Goal: Transaction & Acquisition: Purchase product/service

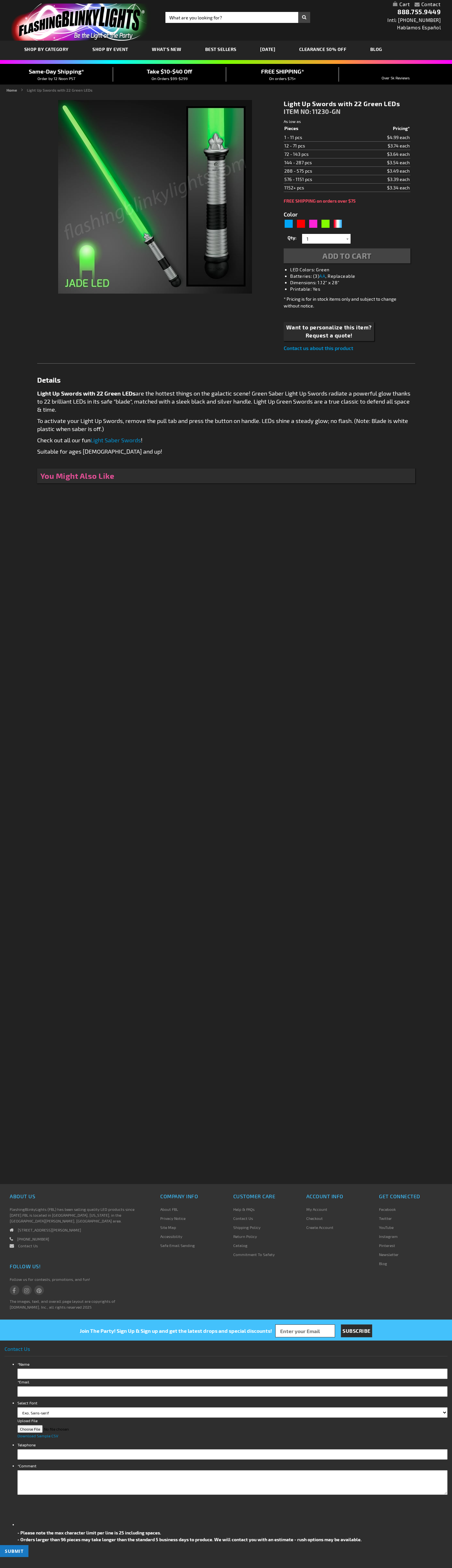
type input "5648"
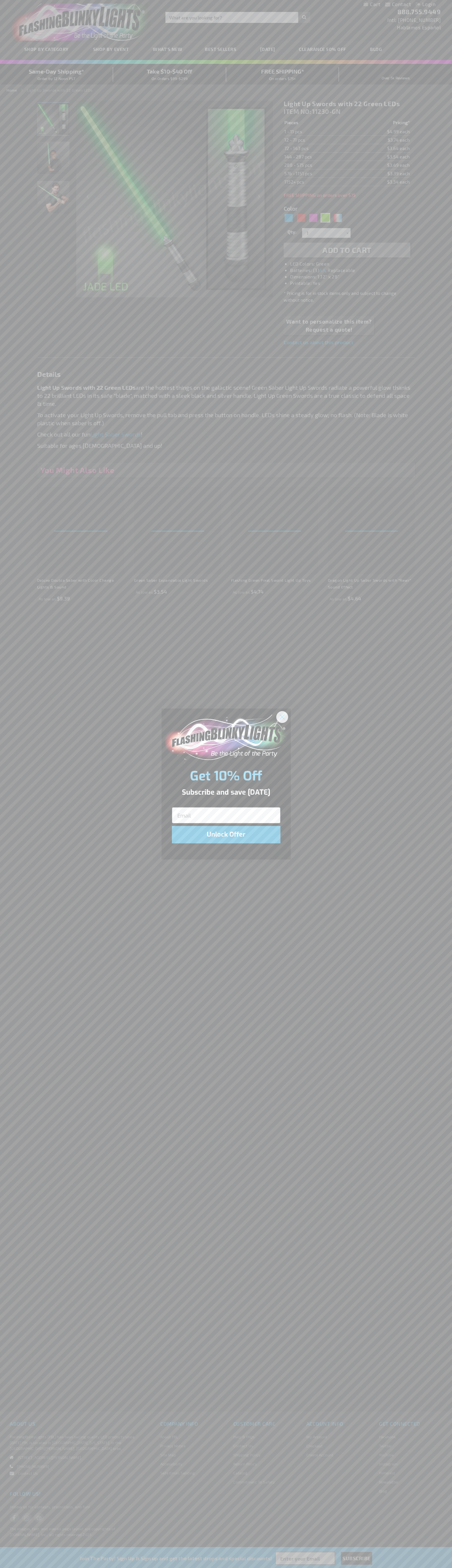
click at [282, 716] on icon "Close dialog" at bounding box center [281, 716] width 4 height 4
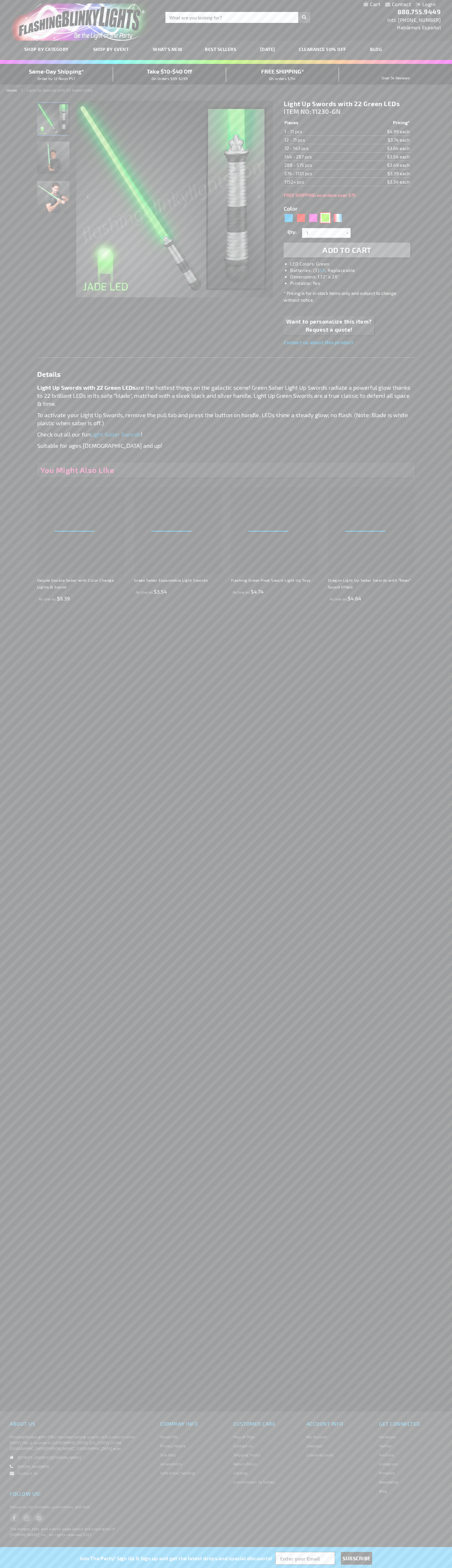
click at [325, 218] on div "Green" at bounding box center [325, 218] width 10 height 10
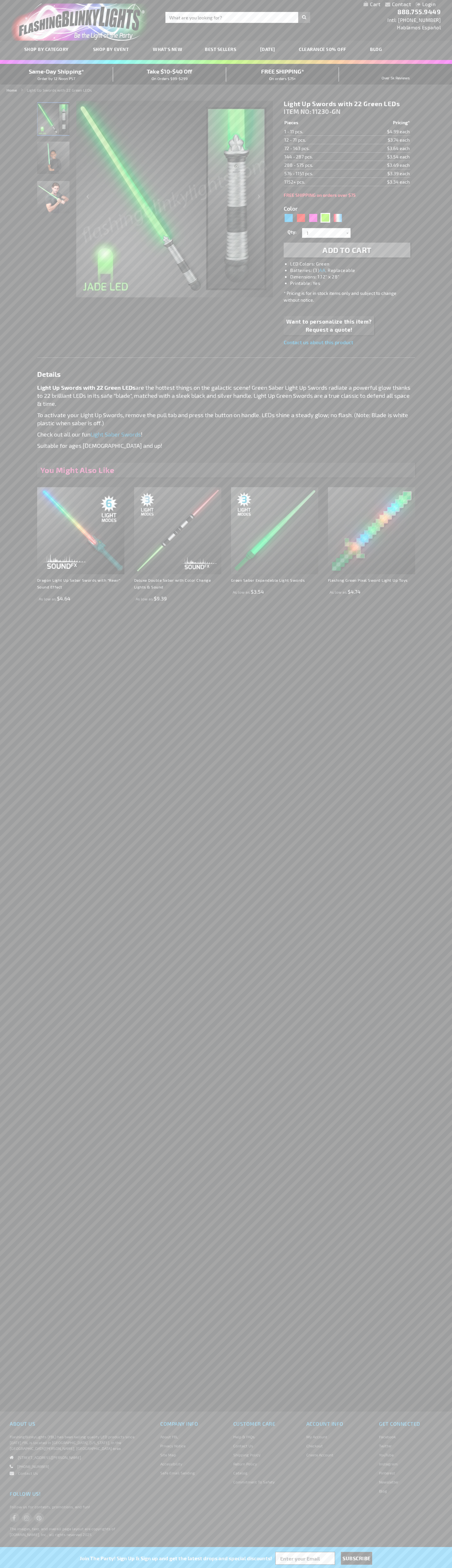
click at [347, 250] on span "Add to Cart" at bounding box center [347, 250] width 49 height 9
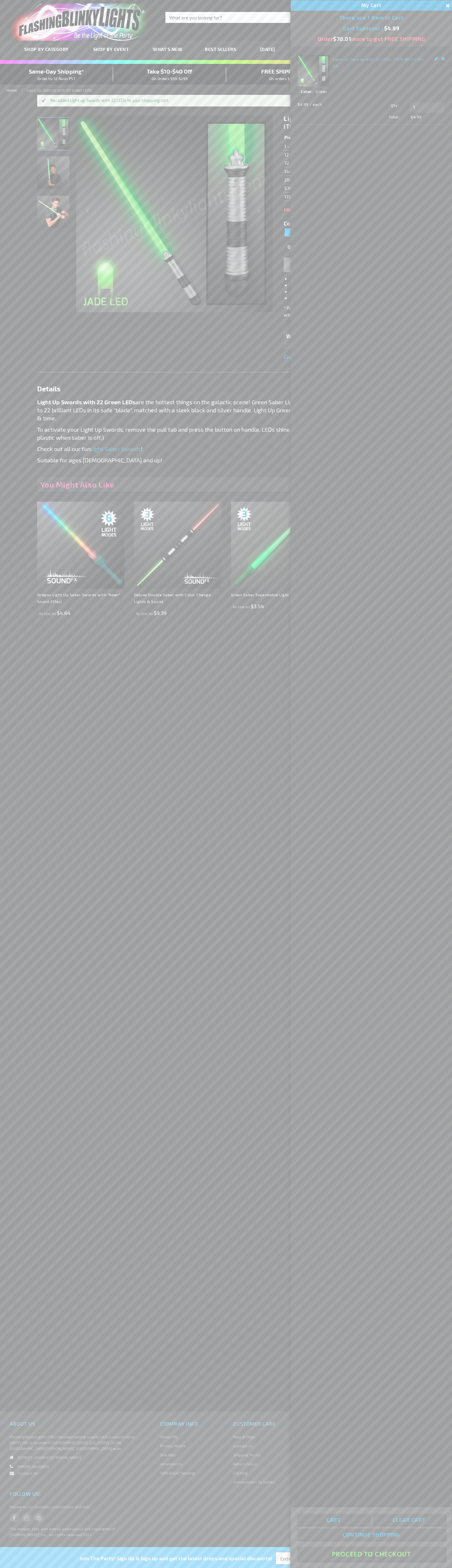
click at [371, 1554] on button "Proceed To Checkout" at bounding box center [371, 1554] width 148 height 15
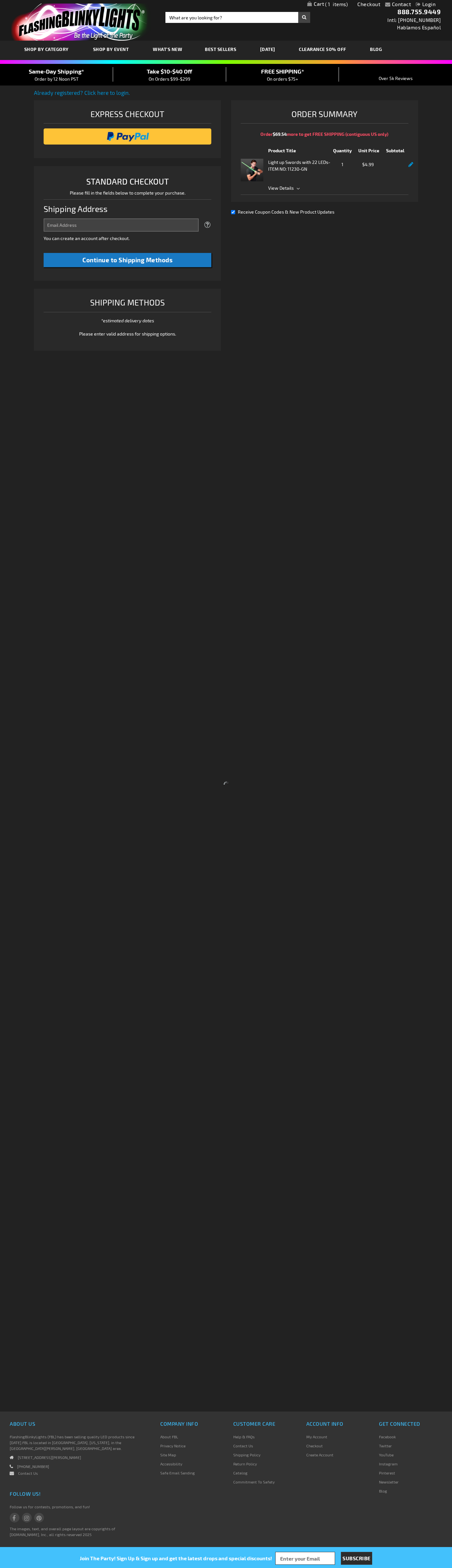
select select "US"
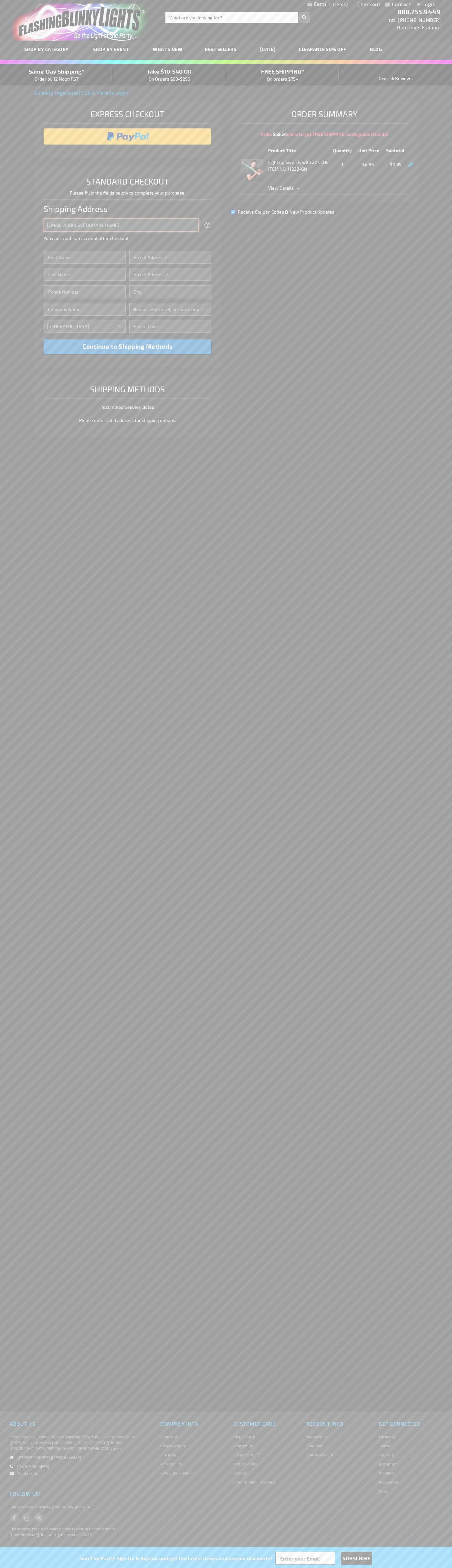
type input "[EMAIL_ADDRESS][DOMAIN_NAME]"
type input "[PERSON_NAME]"
type input "[STREET_ADDRESS]"
type input "First floor"
type input "boulder"
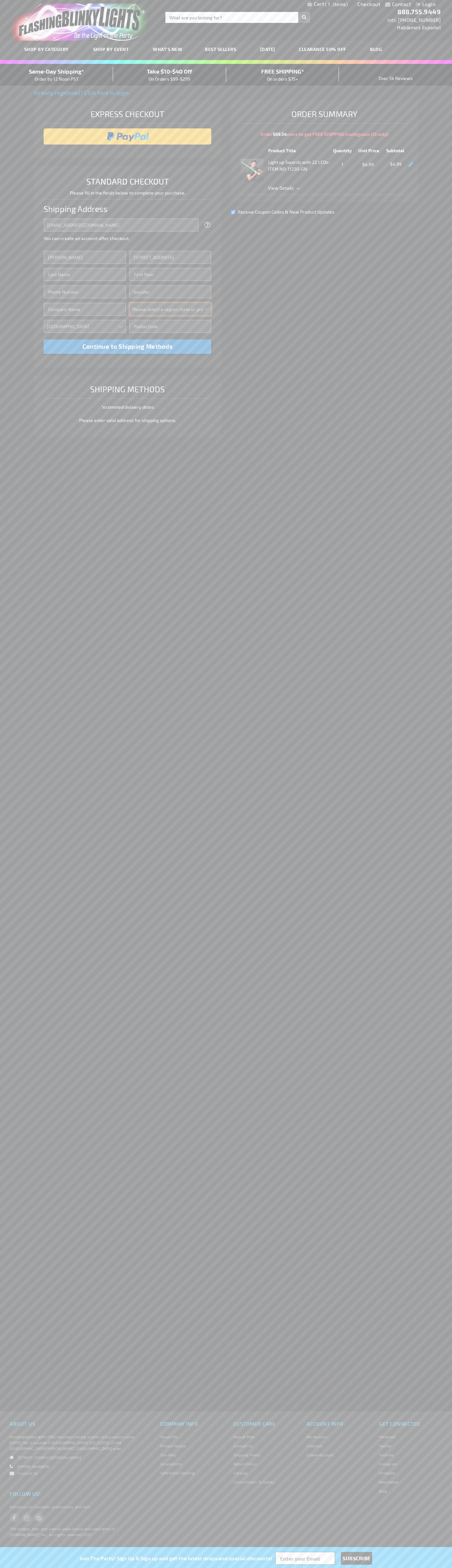
select select "13"
type input "80302"
type input "[PERSON_NAME]"
type input "6502530000"
type input "[PERSON_NAME]"
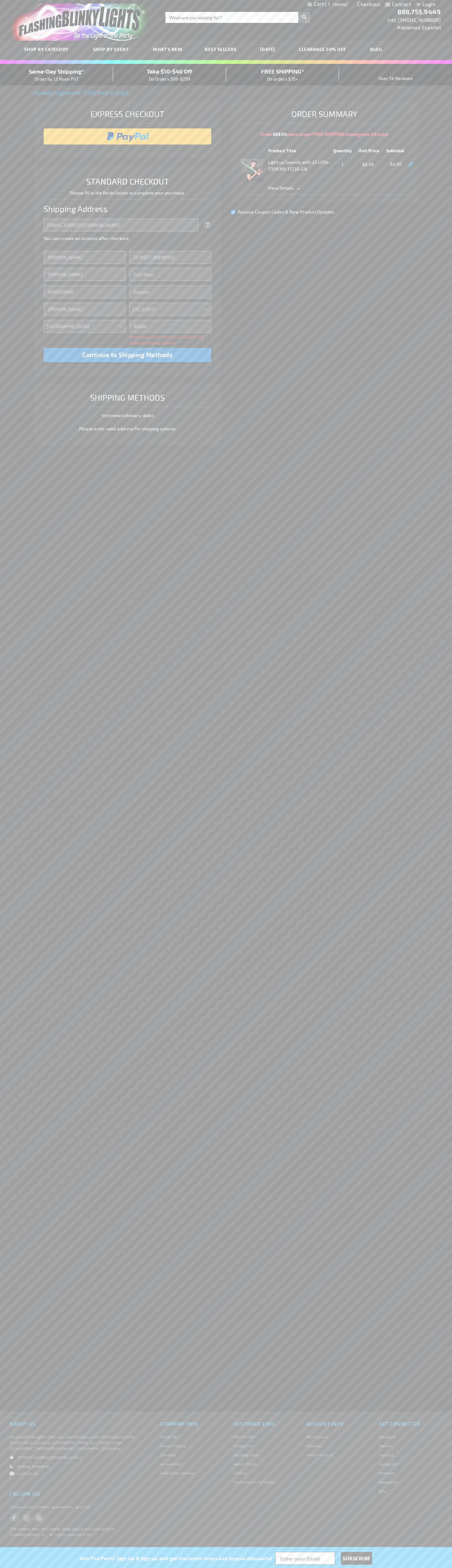
click at [57, 75] on div "Same-Day Shipping* Order by 12 Noon PST" at bounding box center [57, 74] width 113 height 15
click at [127, 136] on input "image" at bounding box center [127, 136] width 161 height 13
